Goal: Book appointment/travel/reservation

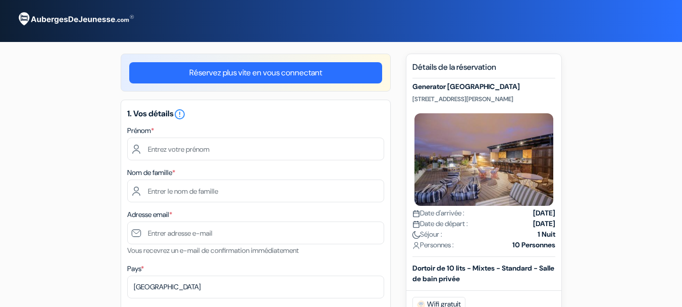
click at [230, 154] on input "text" at bounding box center [255, 148] width 257 height 23
type input "[PERSON_NAME]"
type input "Raoelison"
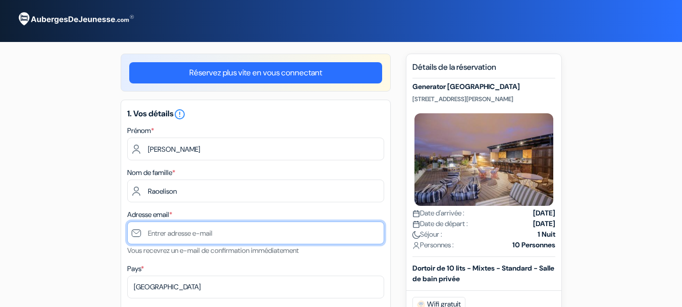
type input "[EMAIL_ADDRESS][DOMAIN_NAME]"
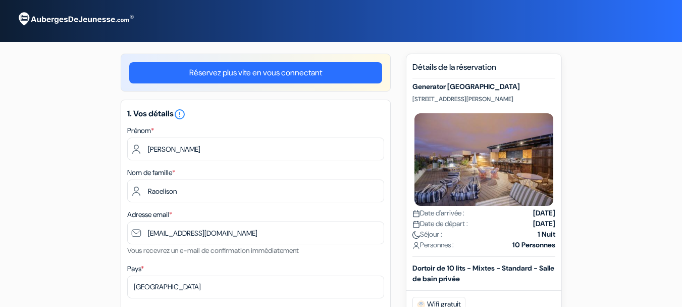
type input "[PHONE_NUMBER]"
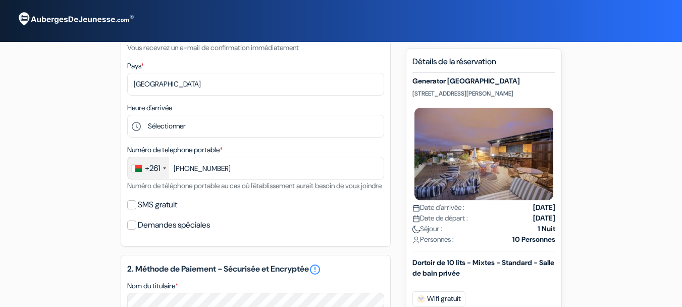
scroll to position [204, 0]
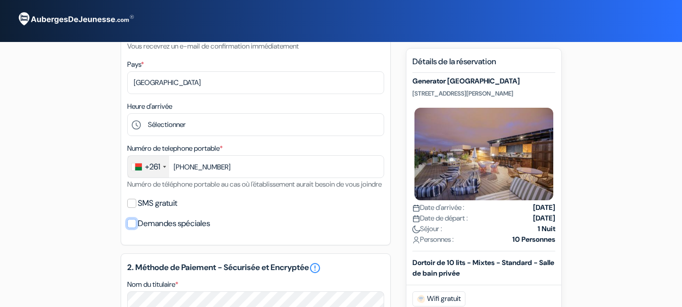
click at [134, 228] on input "Demandes spéciales" at bounding box center [131, 223] width 9 height 9
checkbox input "true"
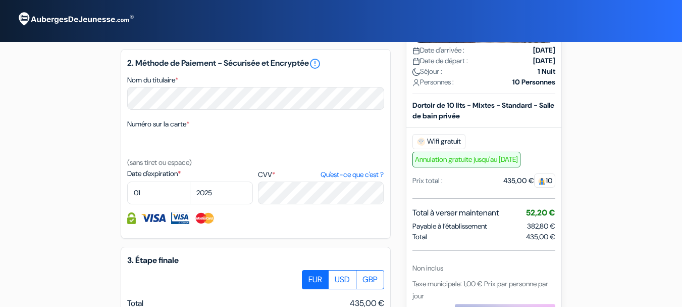
scroll to position [448, 0]
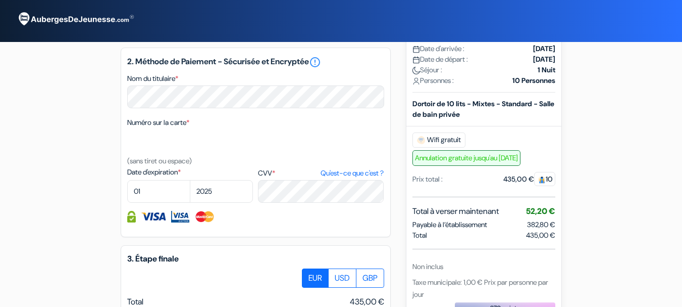
drag, startPoint x: 680, startPoint y: 206, endPoint x: 679, endPoint y: 228, distance: 22.3
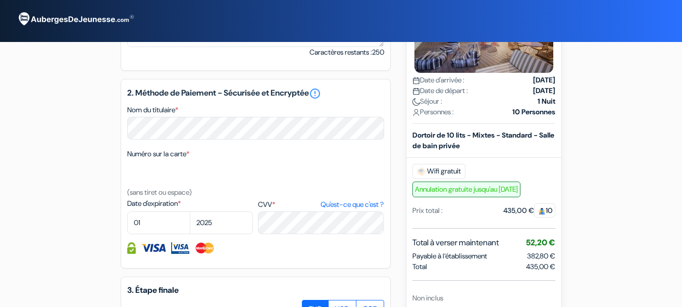
scroll to position [418, 0]
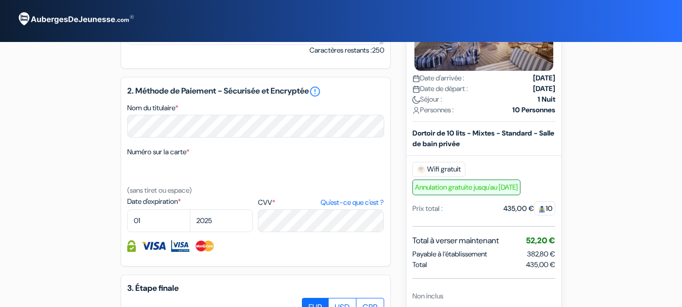
click at [177, 252] on img at bounding box center [180, 246] width 18 height 12
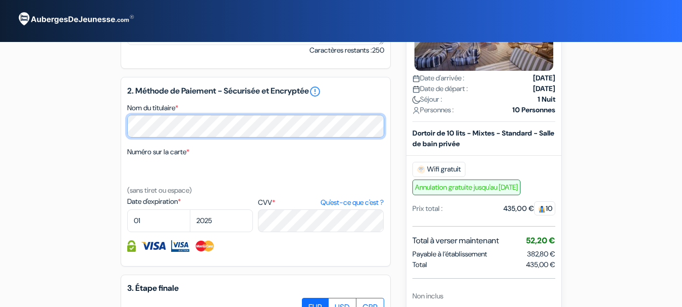
click at [116, 143] on div "add_box Generator [GEOGRAPHIC_DATA] [STREET_ADDRESS][PERSON_NAME] Détails de l'…" at bounding box center [342, 67] width 576 height 865
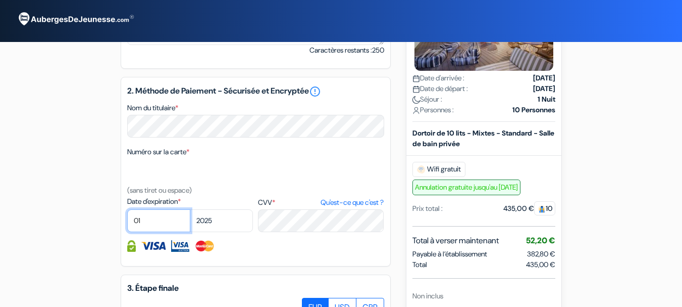
click at [156, 232] on select "01 02 03 04 05 06 07 08 09 10 11 12" at bounding box center [158, 220] width 63 height 23
select select "02"
click at [127, 221] on select "01 02 03 04 05 06 07 08 09 10 11 12" at bounding box center [158, 220] width 63 height 23
click at [222, 229] on select "2025 2026 2027 2028 2029 2030 2031 2032 2033 2034 2035 2036 2037 2038 2039 2040…" at bounding box center [221, 220] width 63 height 23
select select "2026"
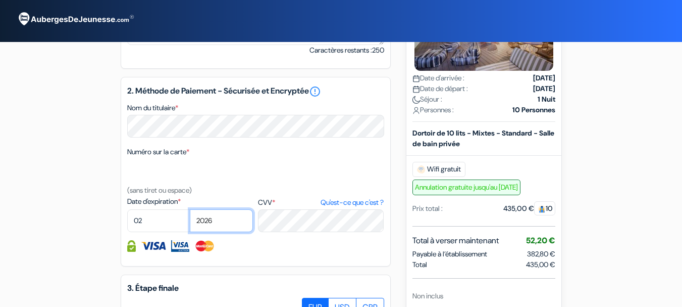
click at [190, 221] on select "2025 2026 2027 2028 2029 2030 2031 2032 2033 2034 2035 2036 2037 2038 2039 2040…" at bounding box center [221, 220] width 63 height 23
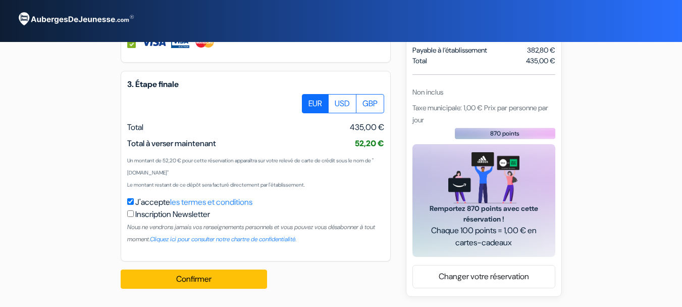
scroll to position [629, 0]
click at [169, 220] on label "Inscription Newsletter" at bounding box center [172, 214] width 75 height 12
click at [134, 205] on input "J'accepte les termes et conditions" at bounding box center [130, 201] width 7 height 7
click at [130, 205] on input "J'accepte les termes et conditions" at bounding box center [130, 201] width 7 height 7
checkbox input "true"
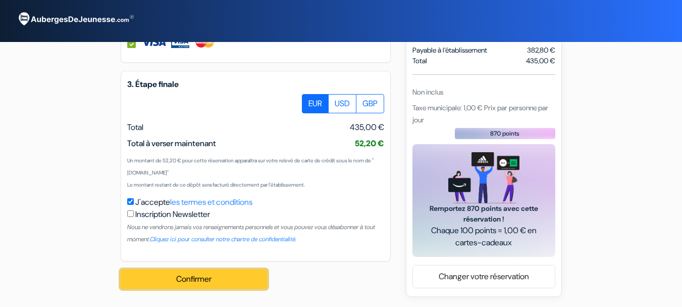
click at [177, 284] on button "Confirmer Loading..." at bounding box center [194, 278] width 146 height 19
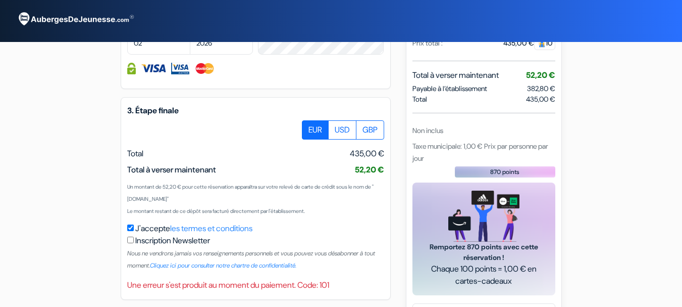
scroll to position [646, 0]
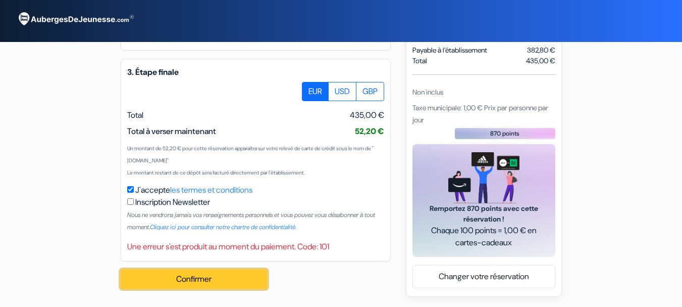
click at [244, 281] on button "Confirmer Loading..." at bounding box center [194, 278] width 146 height 19
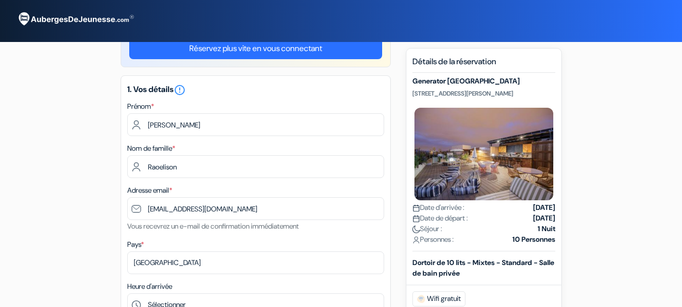
scroll to position [0, 0]
